Goal: Ask a question

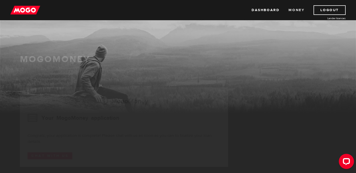
click at [293, 11] on link "Money" at bounding box center [296, 10] width 16 height 10
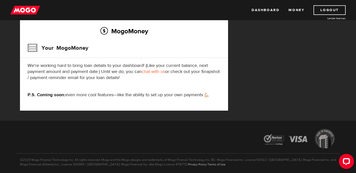
scroll to position [170, 0]
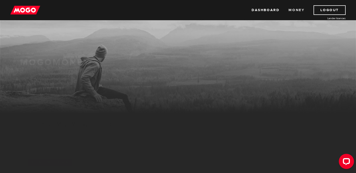
click at [296, 10] on link "Money" at bounding box center [296, 10] width 16 height 10
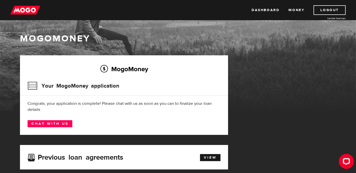
scroll to position [124, 0]
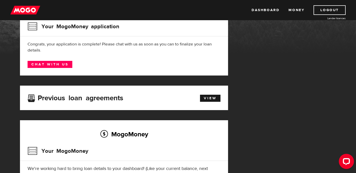
scroll to position [60, 0]
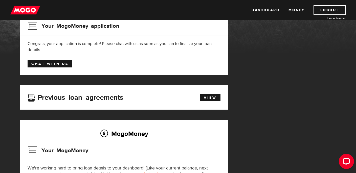
click at [62, 65] on link "Chat with us" at bounding box center [50, 63] width 45 height 7
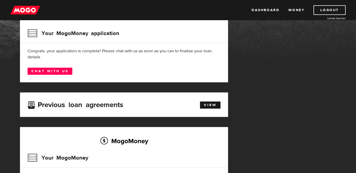
scroll to position [64, 0]
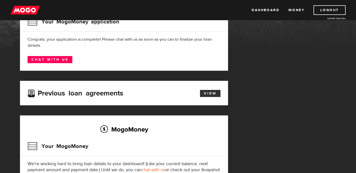
click at [207, 96] on link "View" at bounding box center [210, 93] width 20 height 7
